Goal: Transaction & Acquisition: Donate

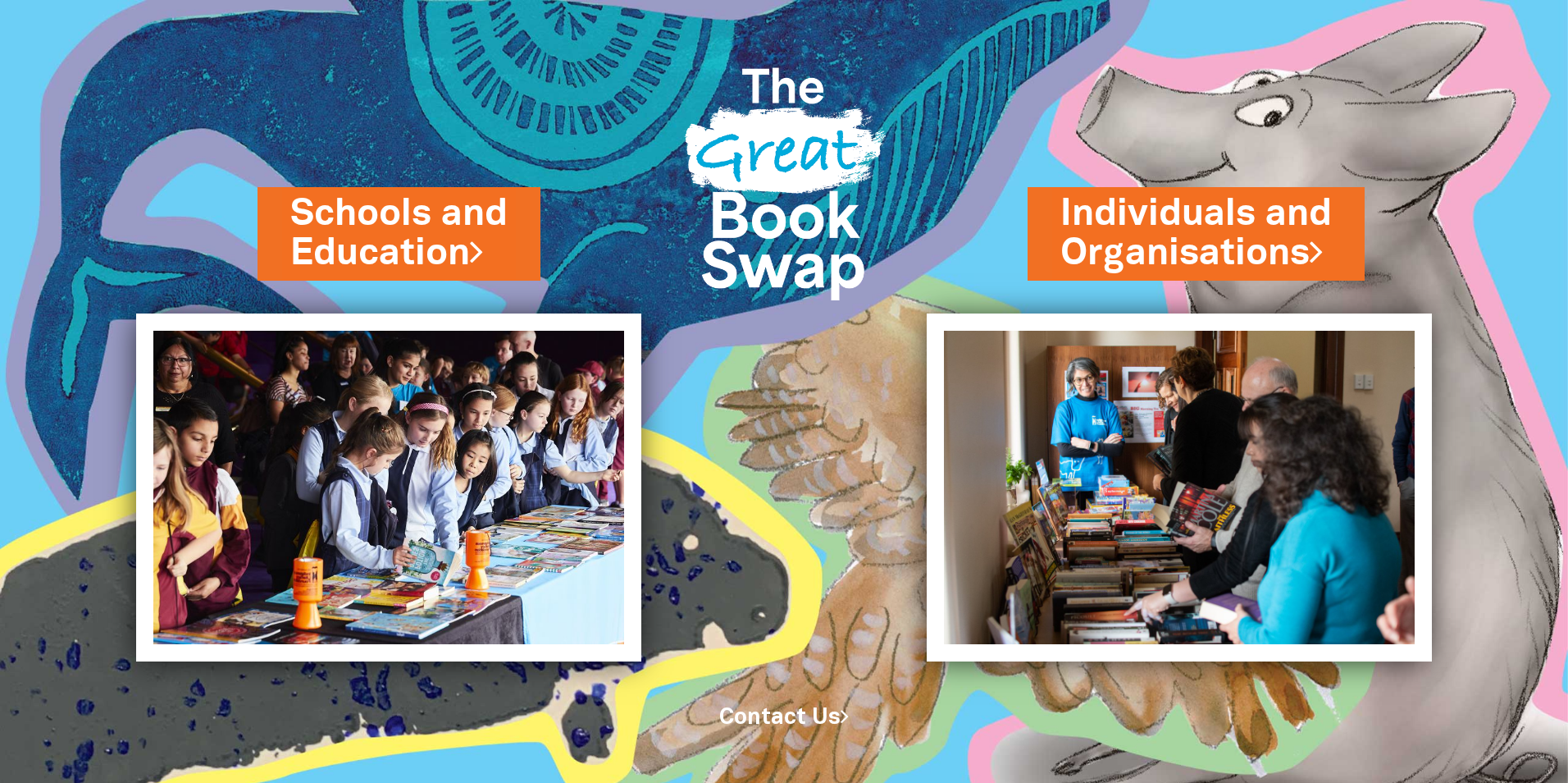
click at [775, 717] on link "Contact Us" at bounding box center [784, 717] width 130 height 20
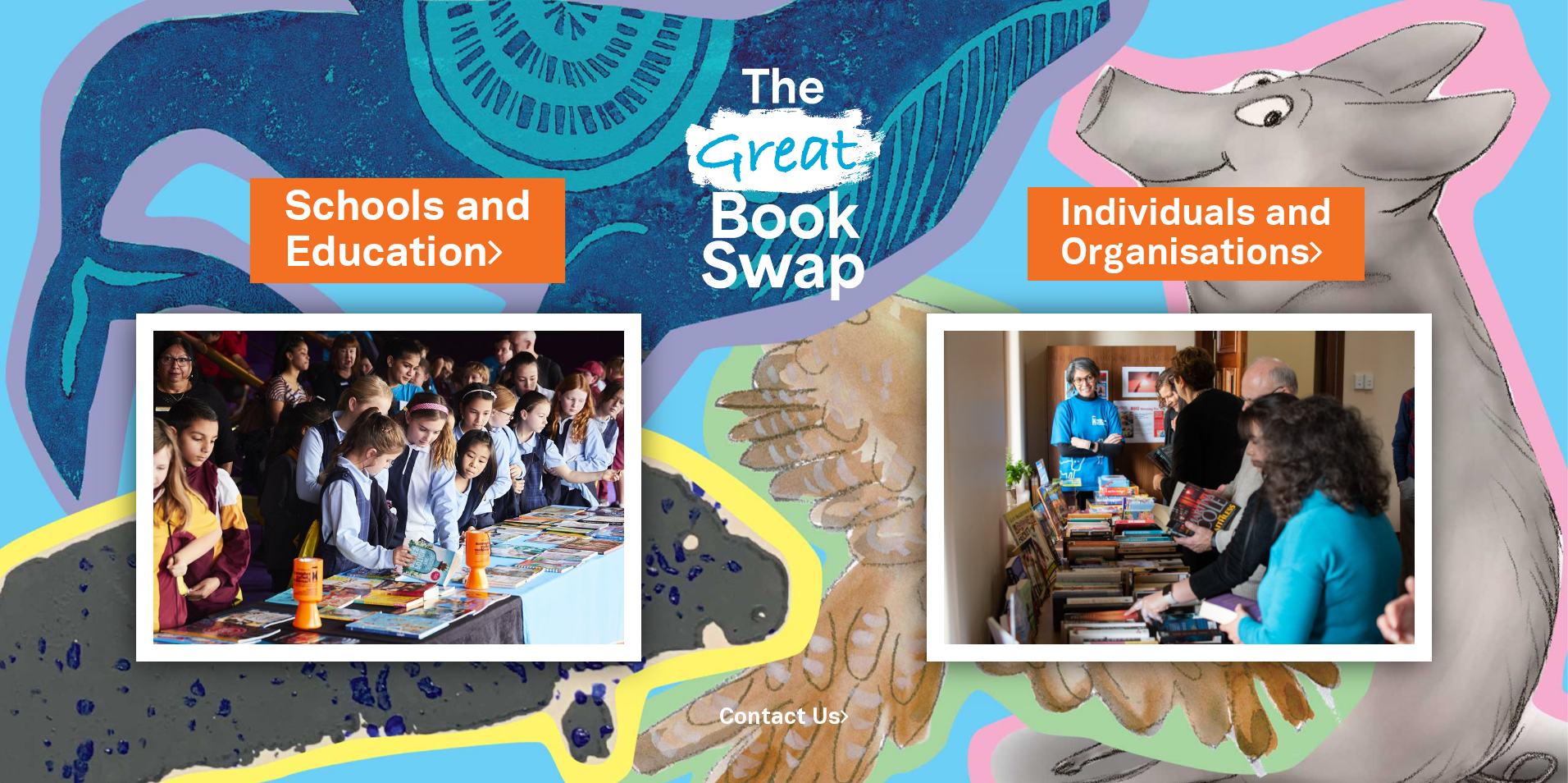
click at [448, 240] on link "Schools and Education" at bounding box center [407, 230] width 246 height 103
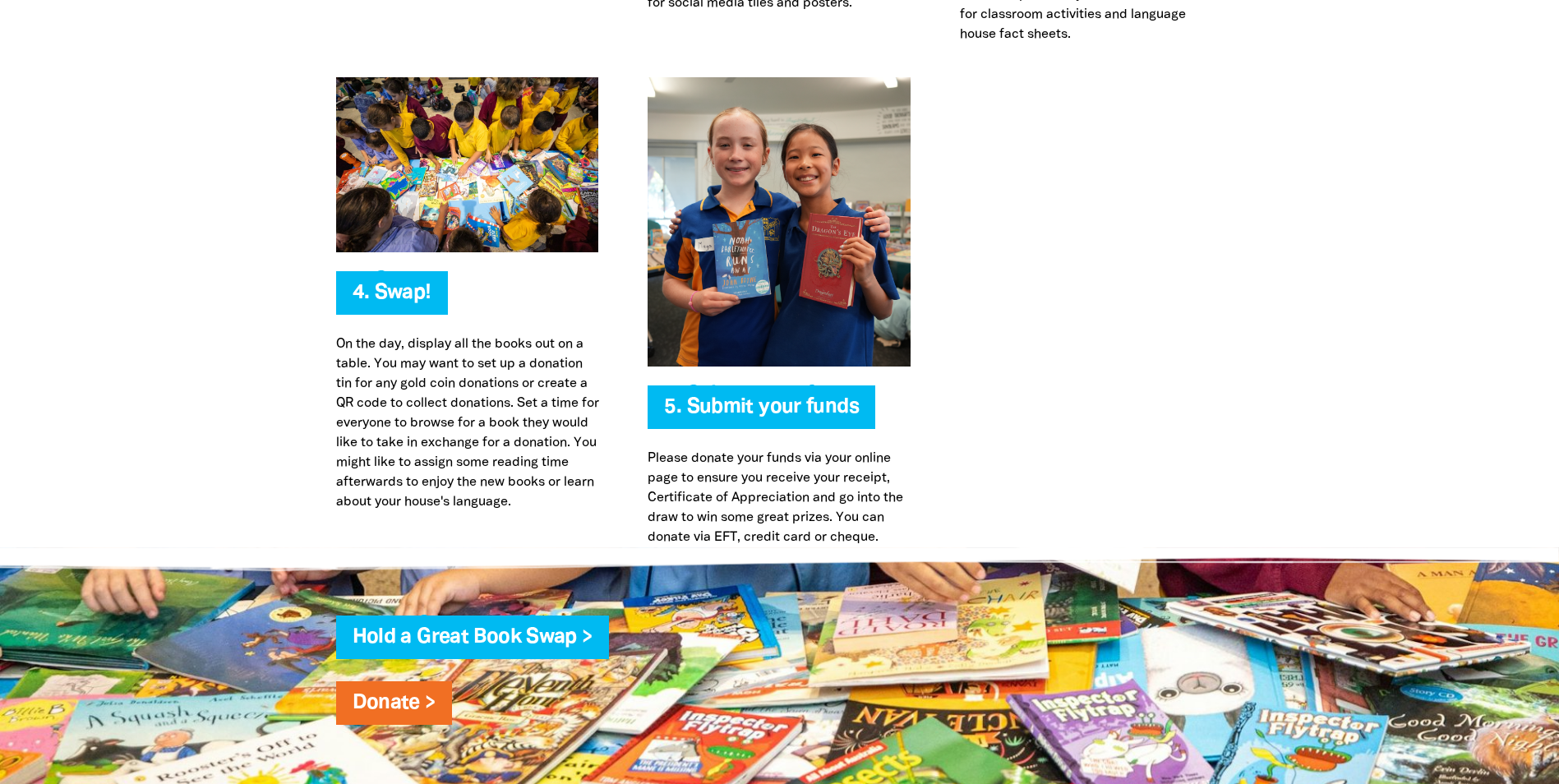
scroll to position [3944, 0]
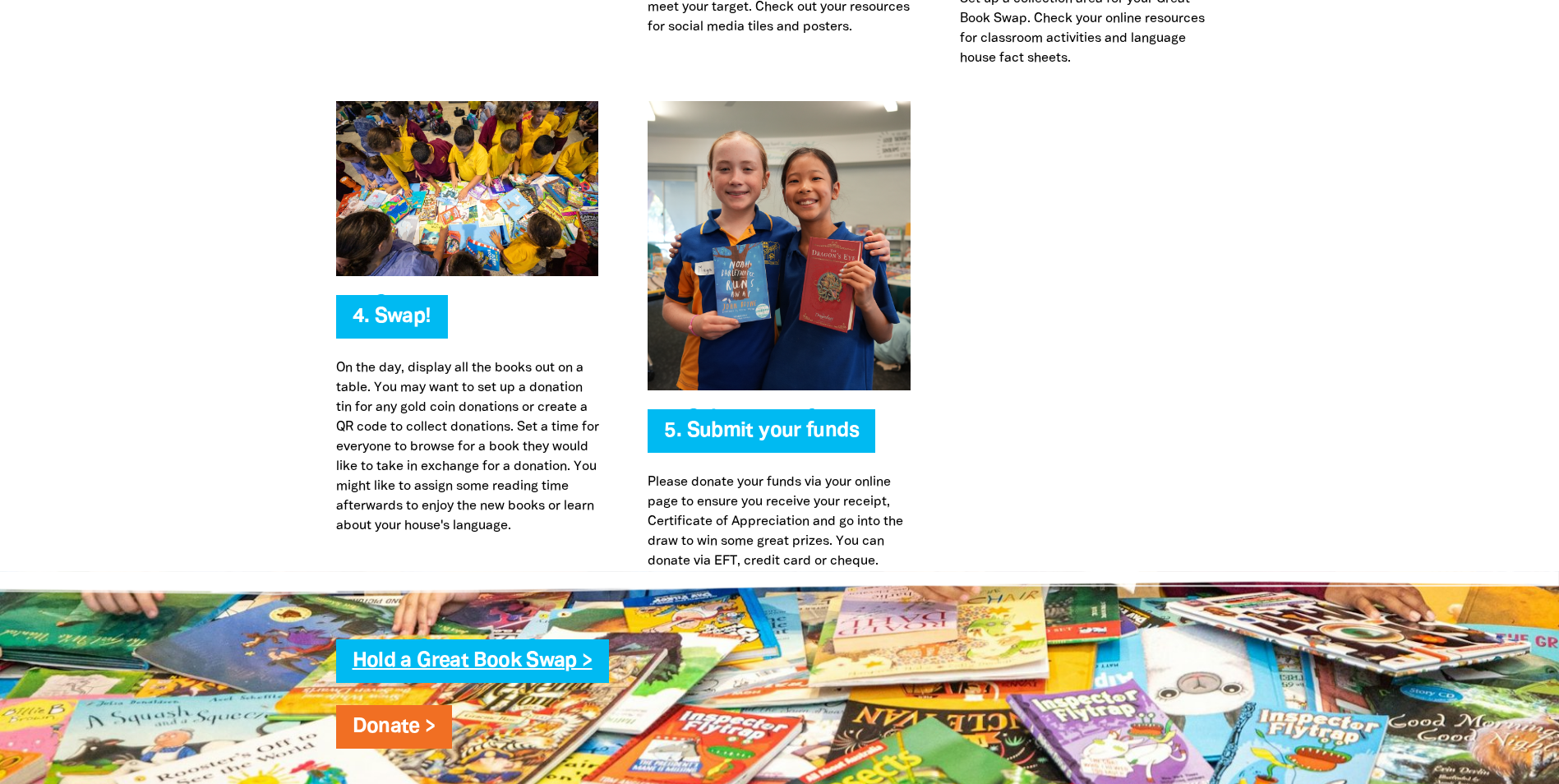
click at [531, 661] on link "Hold a Great Book Swap >" at bounding box center [472, 661] width 240 height 19
click at [404, 728] on link "Donate >" at bounding box center [394, 727] width 83 height 19
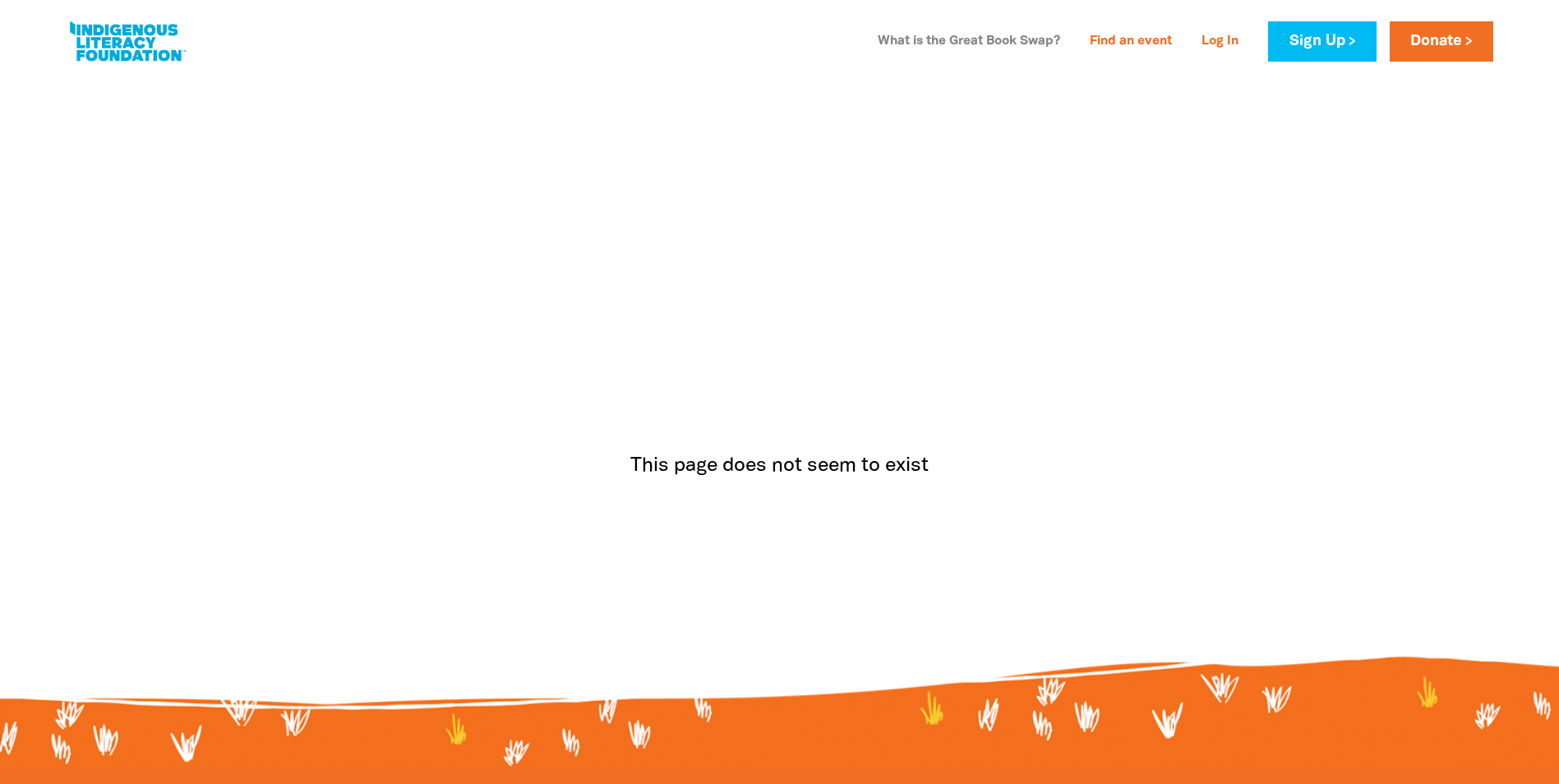
click at [976, 38] on link "What is the Great Book Swap?" at bounding box center [968, 41] width 202 height 26
